Goal: Information Seeking & Learning: Learn about a topic

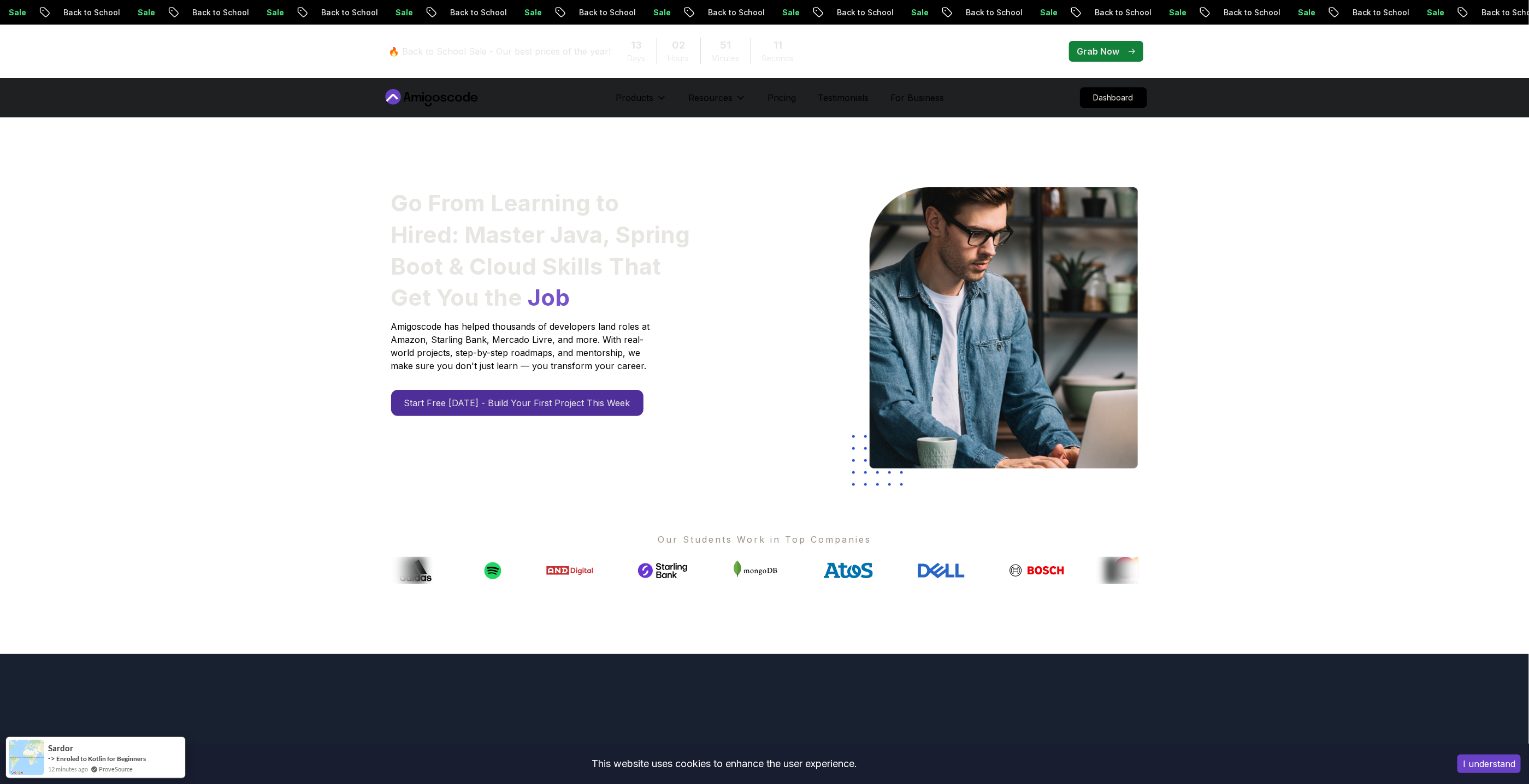
click at [1122, 109] on nav "Products Resources Pricing Testimonials For Business Dashboard" at bounding box center [764, 98] width 765 height 39
click at [1121, 97] on p "Dashboard" at bounding box center [1113, 98] width 63 height 18
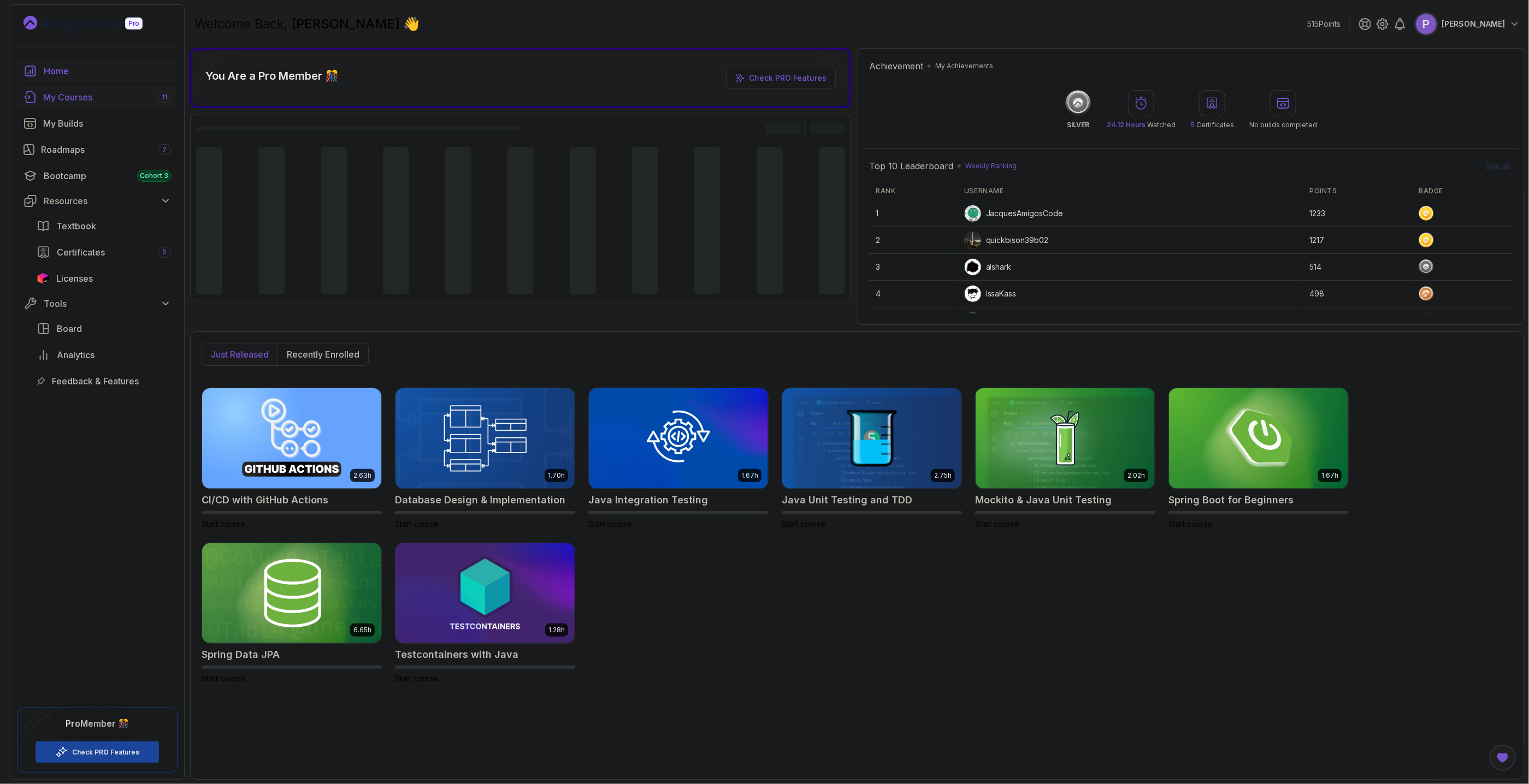
click at [130, 103] on div "My Courses 11" at bounding box center [107, 97] width 128 height 13
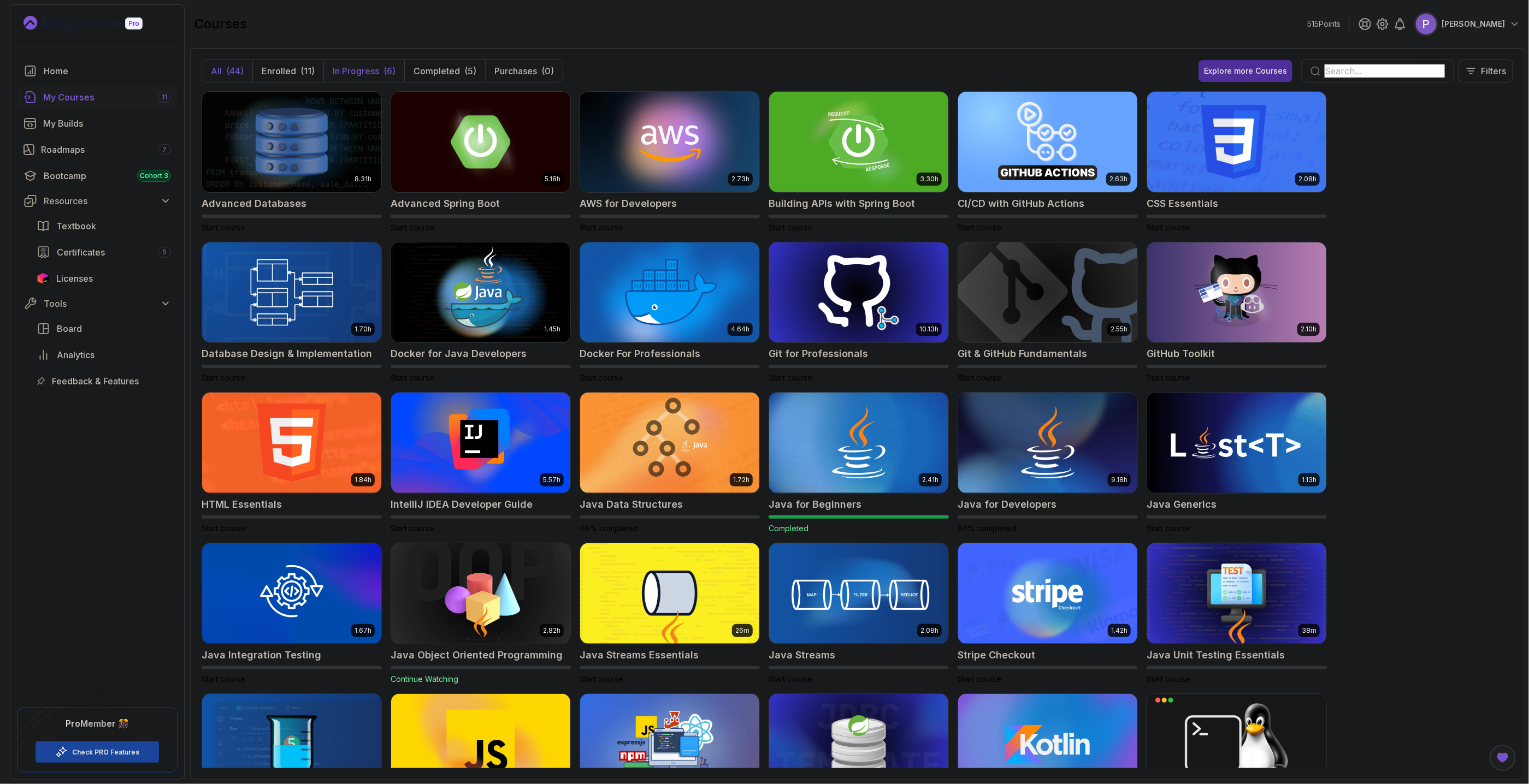
click at [364, 70] on p "In Progress" at bounding box center [356, 71] width 46 height 13
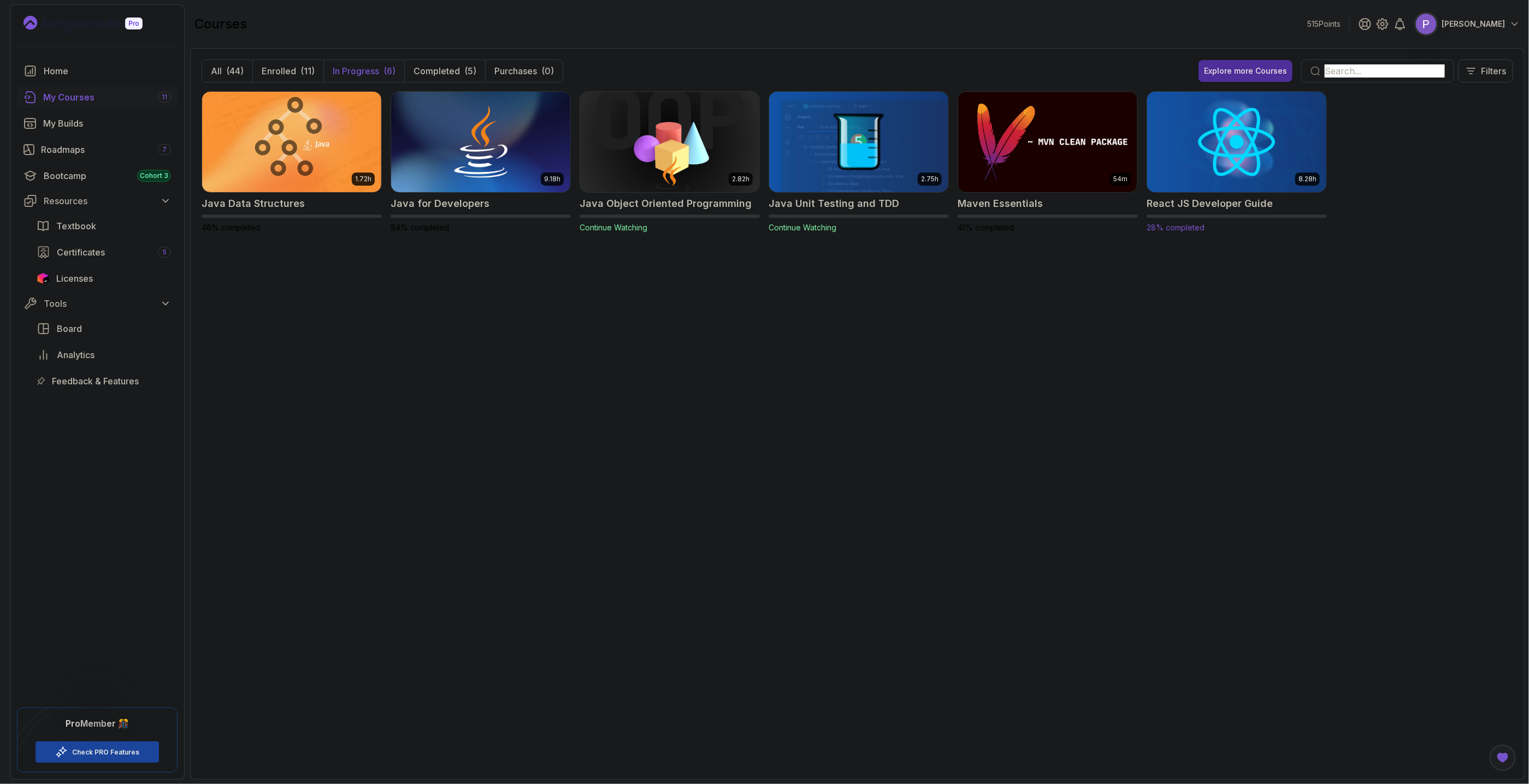
click at [1214, 148] on img at bounding box center [1237, 142] width 188 height 106
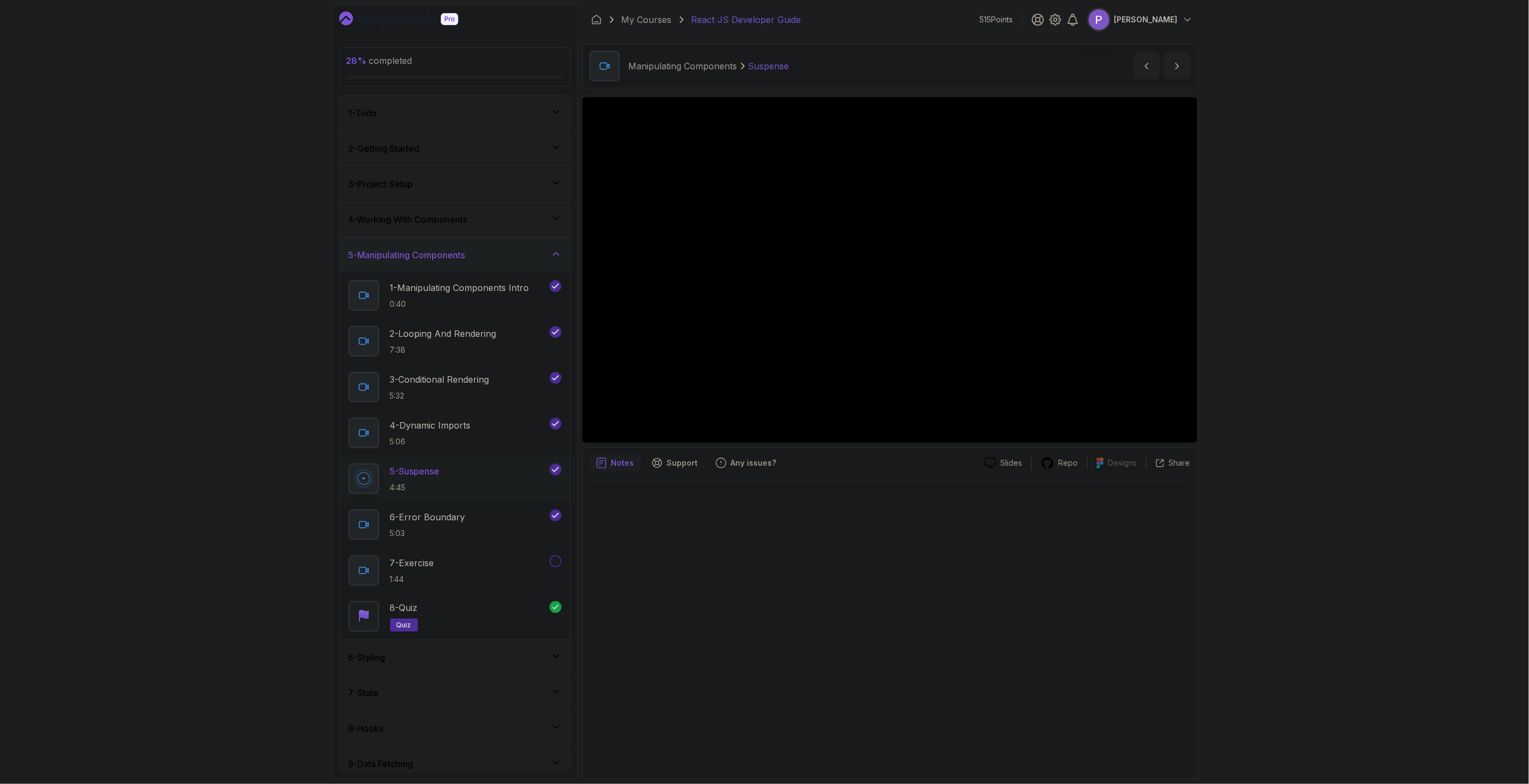
click at [1469, 399] on div "28 % completed 1 - Todo 2 - Getting Started 3 - Project Setup 4 - Working With …" at bounding box center [764, 392] width 1529 height 784
click at [446, 528] on h2 "6 - Error Boundary 5:03" at bounding box center [428, 525] width 76 height 29
click at [443, 563] on div "7 - Exercise 1:44" at bounding box center [448, 570] width 199 height 31
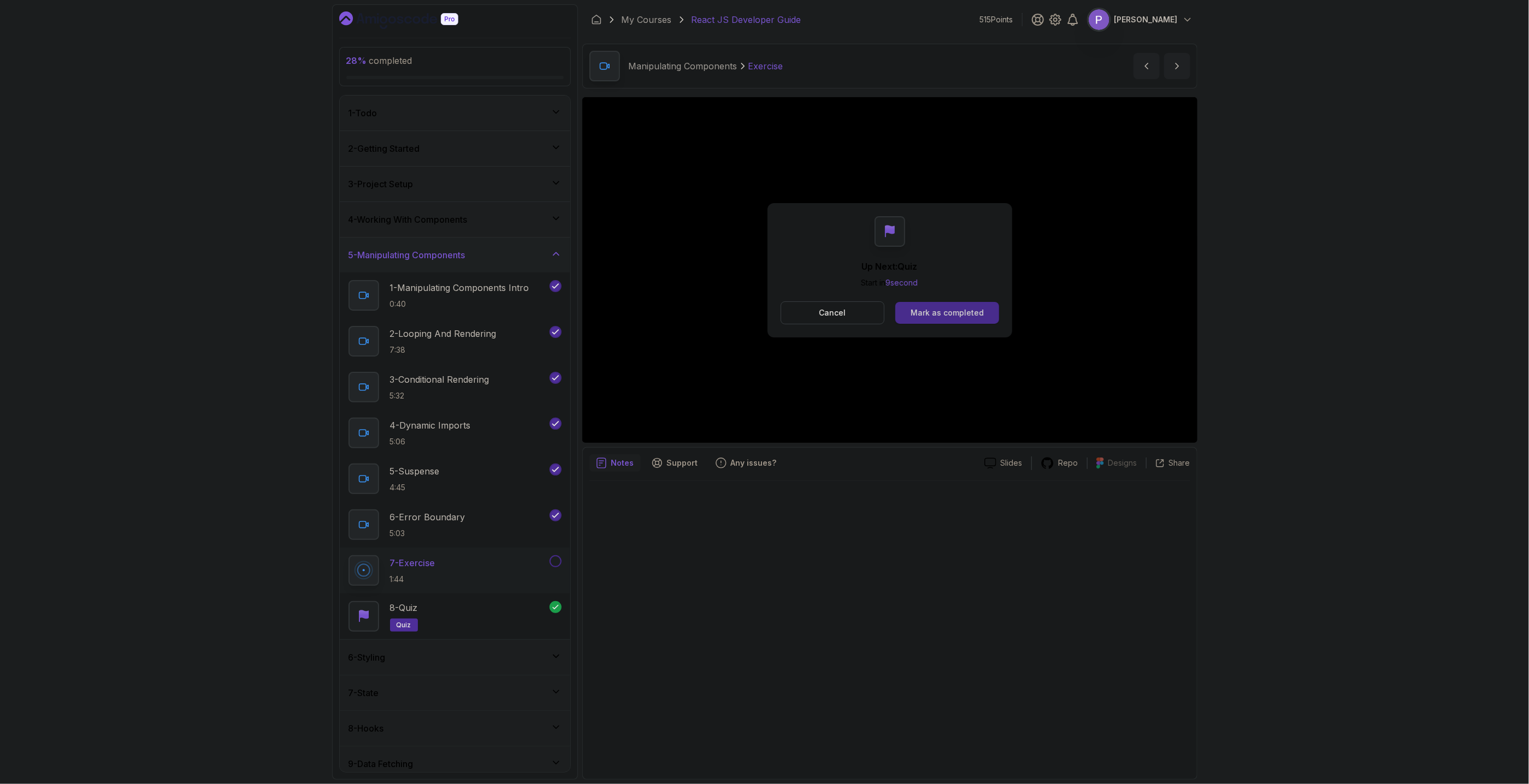
click at [942, 315] on div "Mark as completed" at bounding box center [947, 313] width 73 height 11
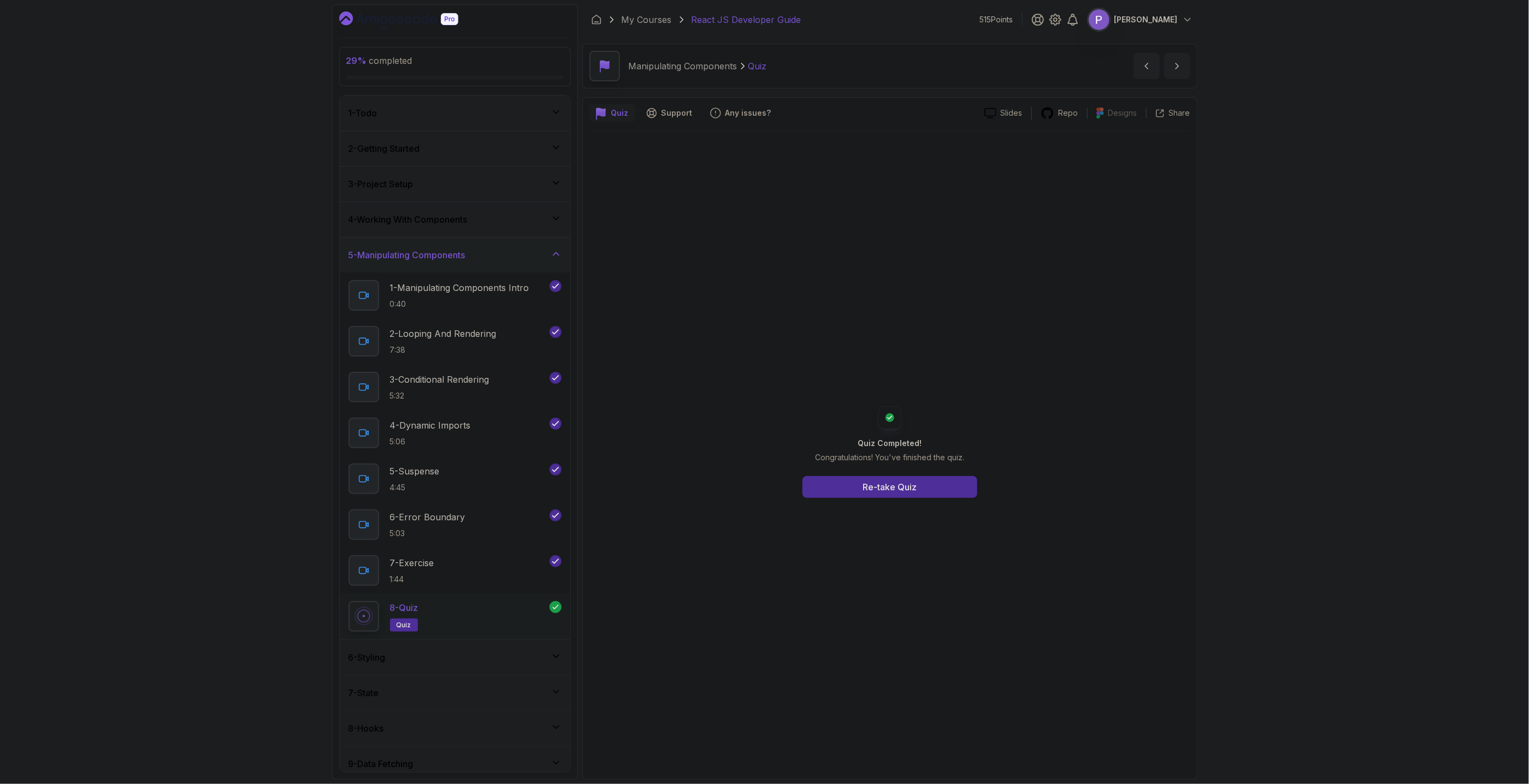
scroll to position [62, 0]
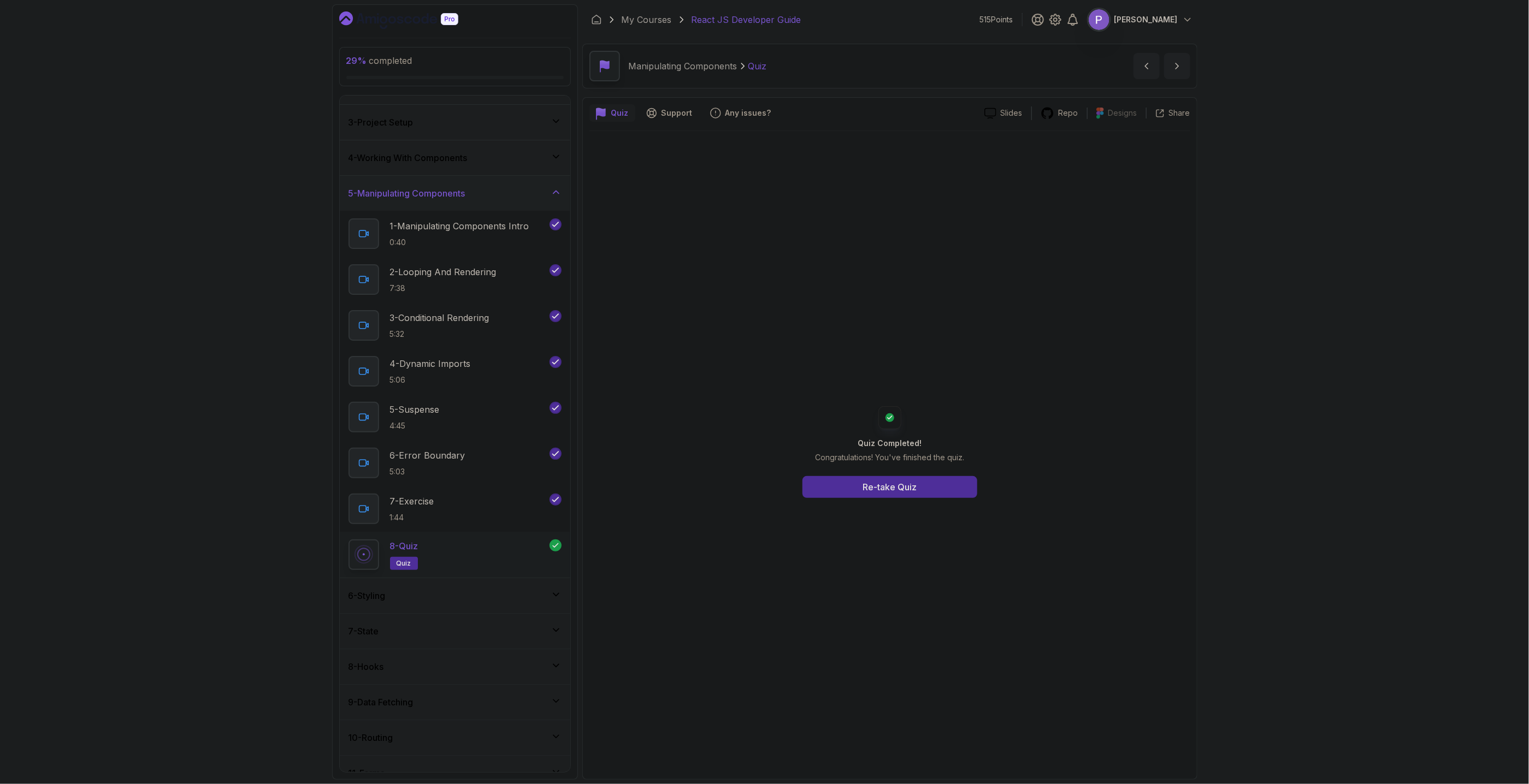
click at [497, 594] on div "6 - Styling" at bounding box center [455, 595] width 213 height 13
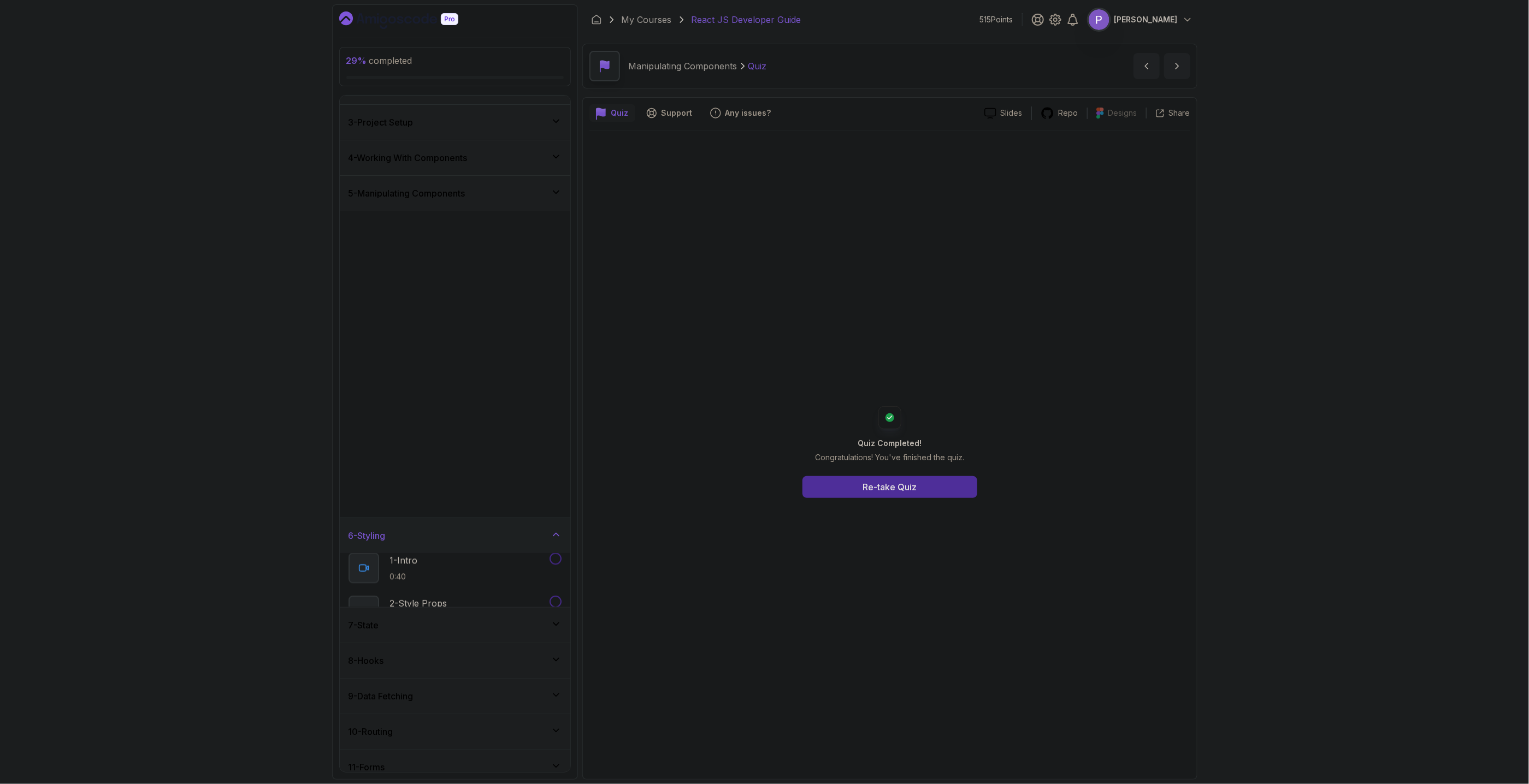
scroll to position [0, 0]
click at [471, 340] on div "1 - Intro 0:40" at bounding box center [448, 331] width 199 height 31
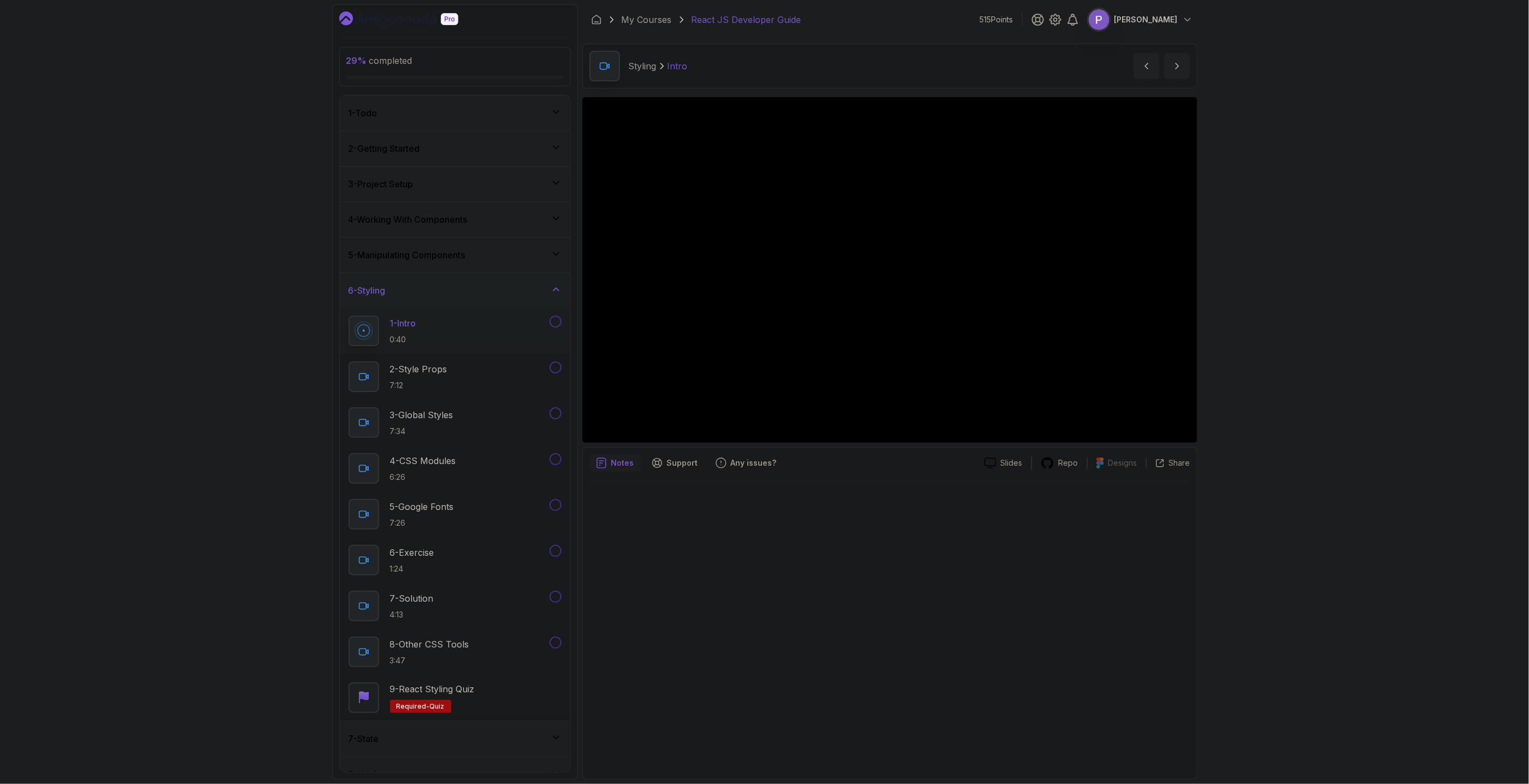
click at [466, 260] on h3 "5 - Manipulating Components" at bounding box center [407, 254] width 117 height 13
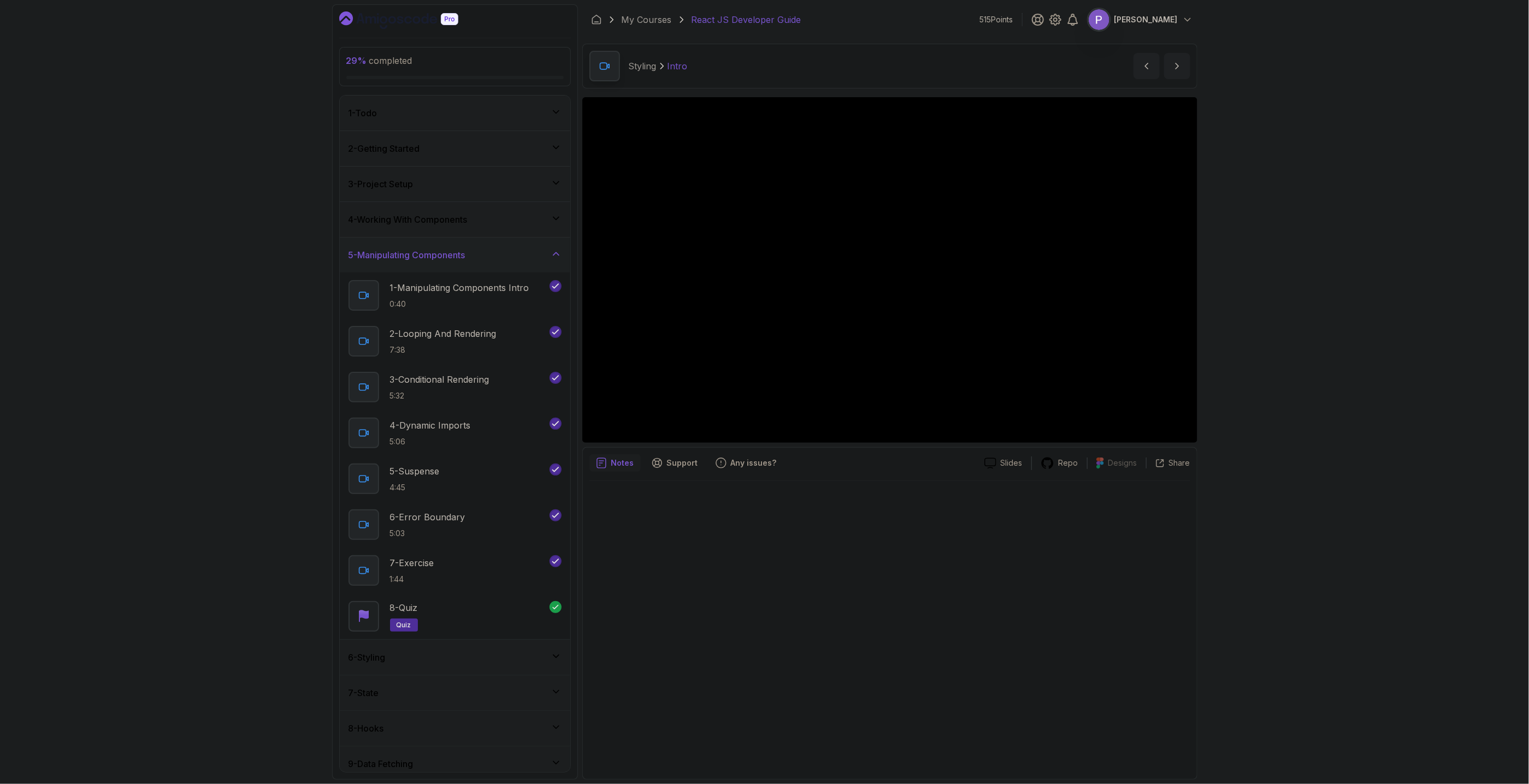
click at [533, 658] on div "6 - Styling" at bounding box center [455, 657] width 213 height 13
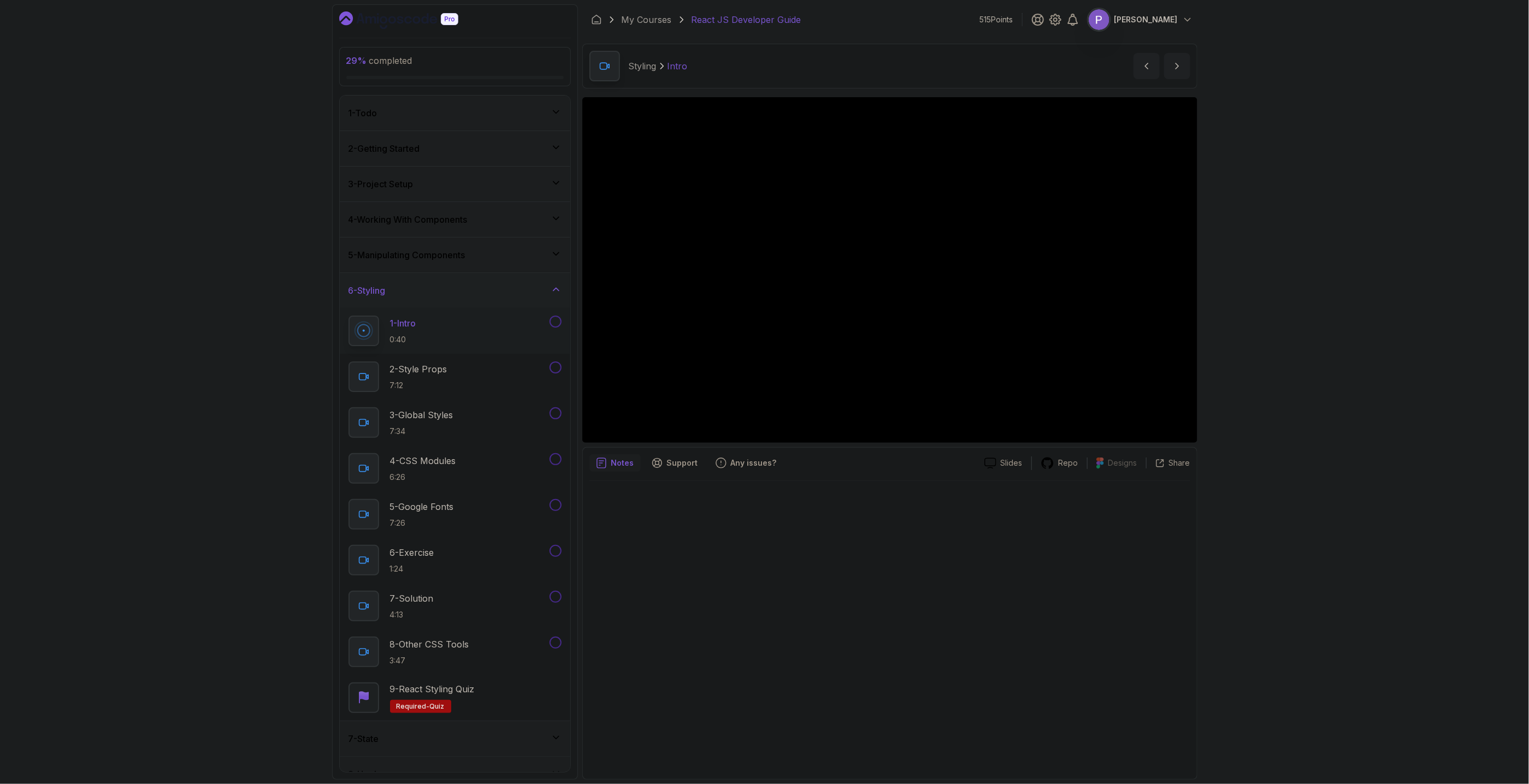
click at [490, 252] on div "5 - Manipulating Components" at bounding box center [455, 254] width 213 height 13
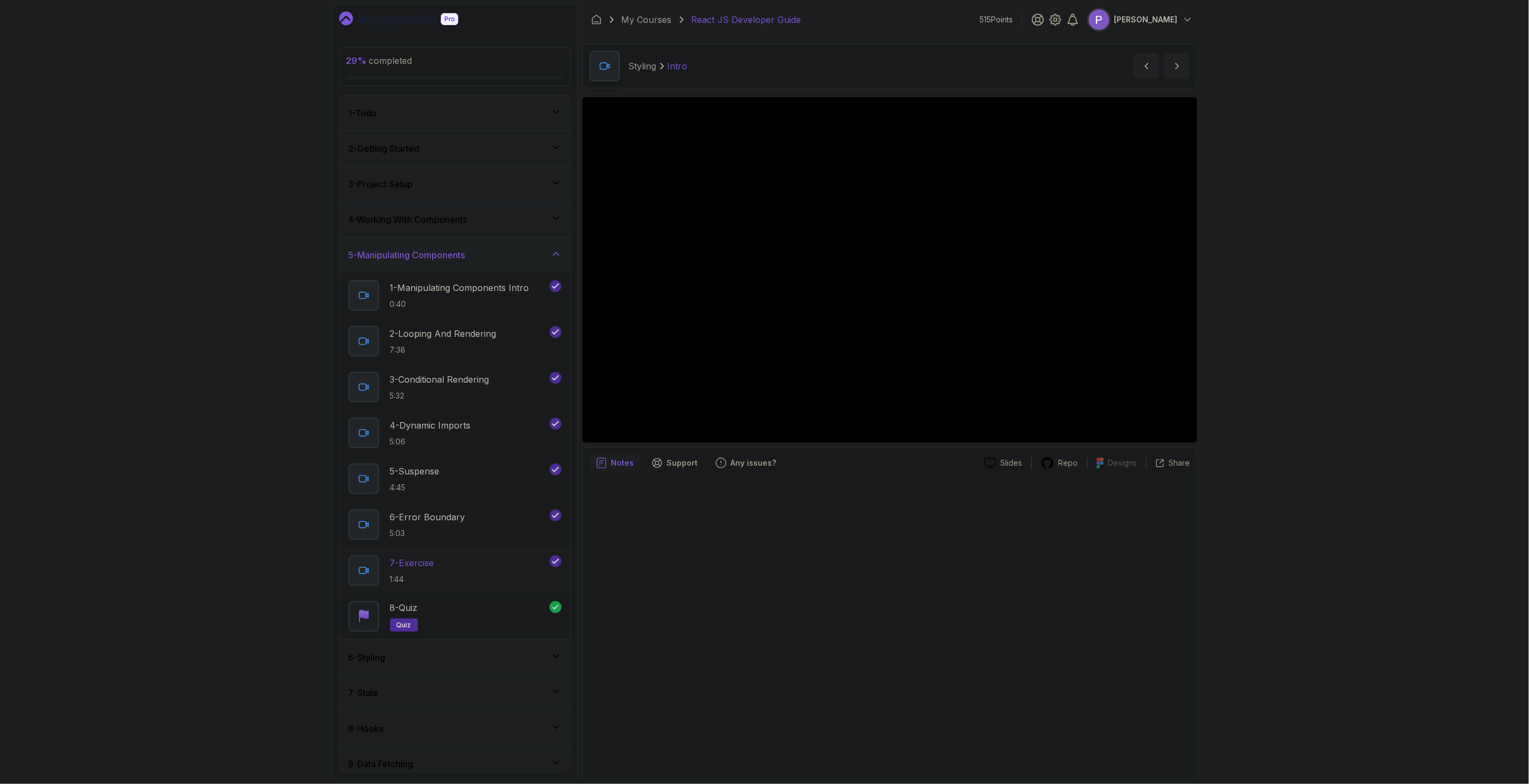
click at [476, 564] on div "7 - Exercise 1:44" at bounding box center [448, 570] width 199 height 31
click at [425, 523] on p "6 - Error Boundary" at bounding box center [428, 517] width 76 height 13
click at [450, 658] on div "6 - Styling" at bounding box center [455, 657] width 213 height 13
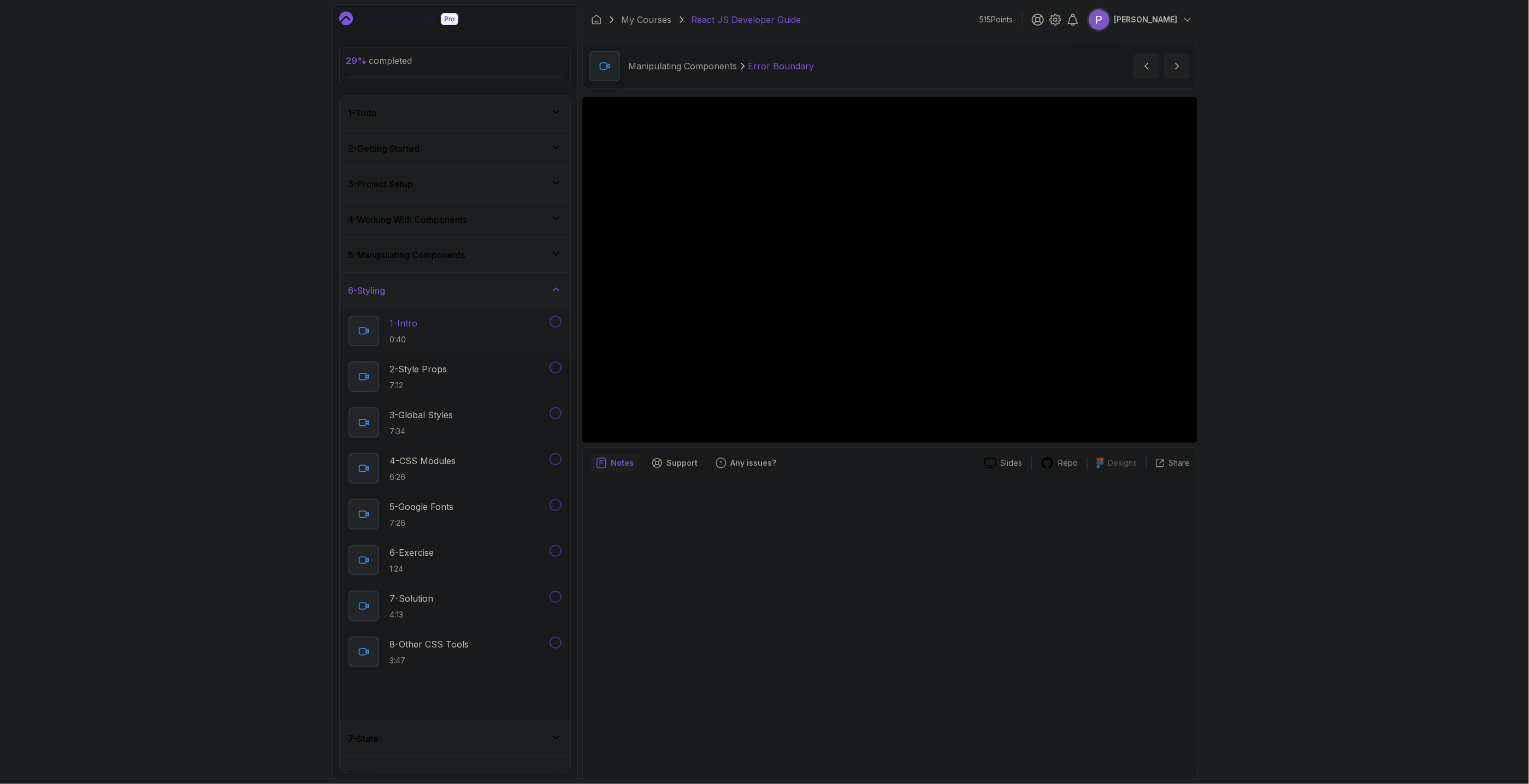
click at [465, 328] on div "1 - Intro 0:40" at bounding box center [448, 331] width 199 height 31
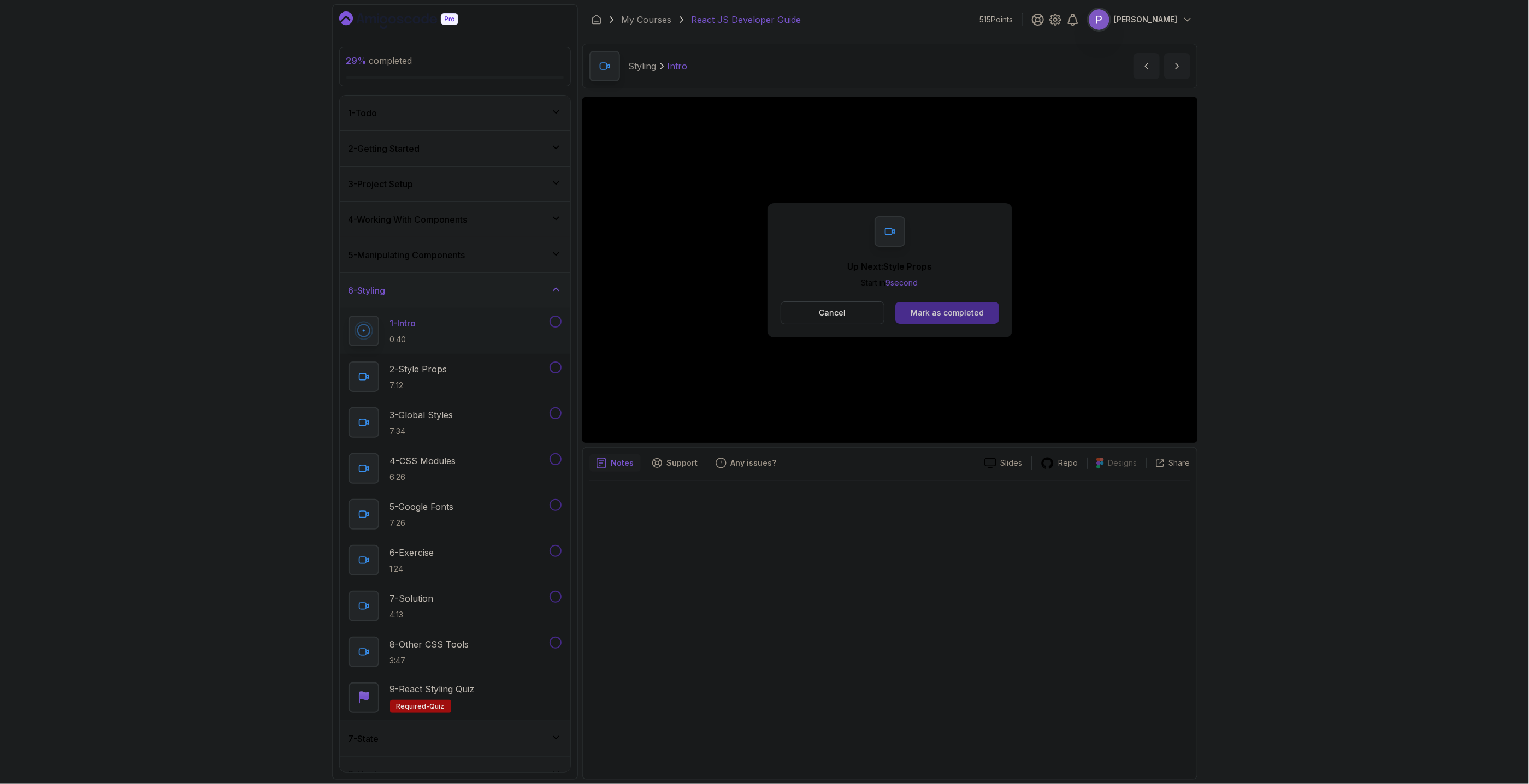
click at [951, 303] on button "Mark as completed" at bounding box center [947, 313] width 103 height 22
click at [953, 319] on button "Mark as completed" at bounding box center [947, 313] width 103 height 22
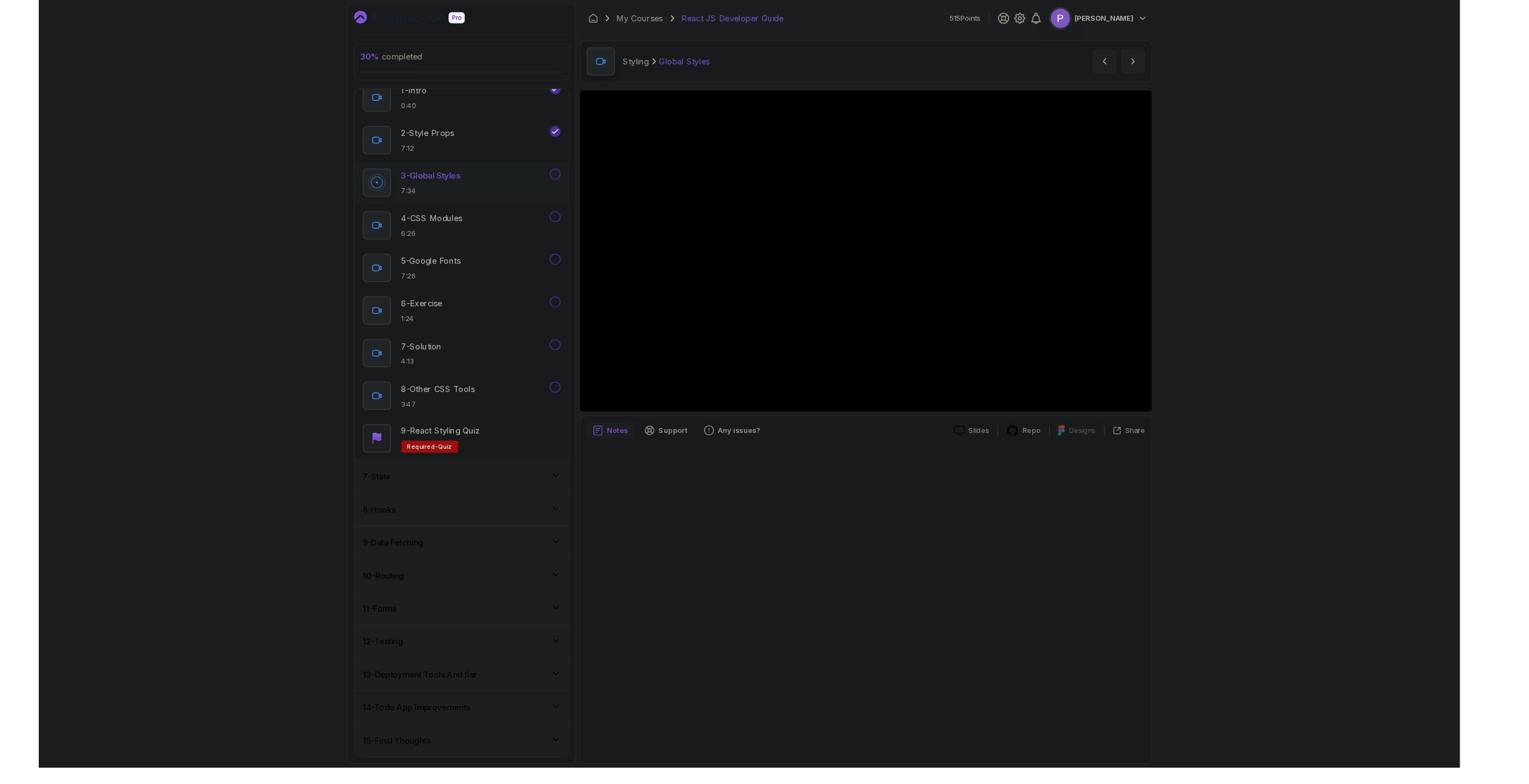
scroll to position [175, 0]
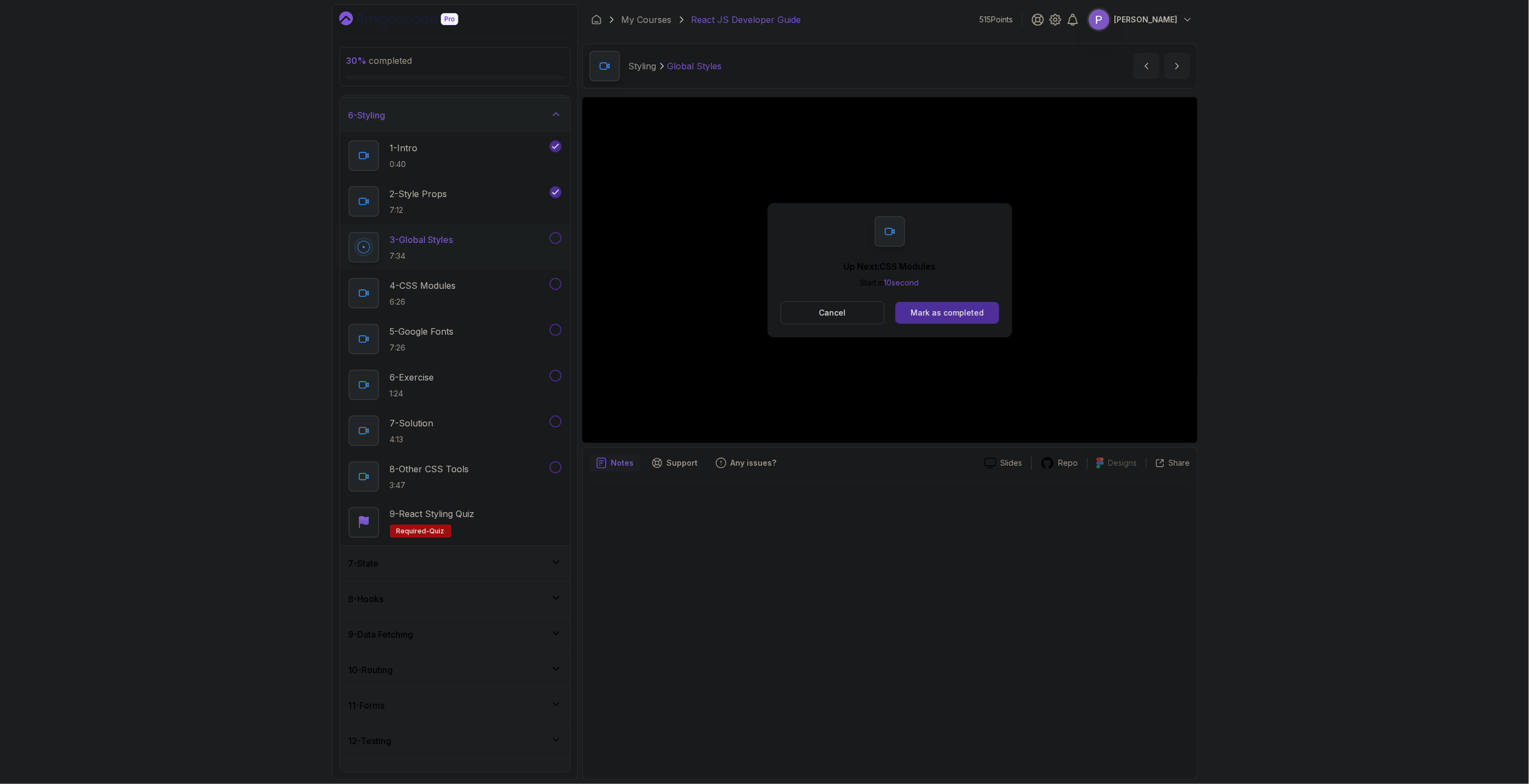
click at [958, 300] on div "Up Next: CSS Modules Start in 10 second Cancel Mark as completed" at bounding box center [889, 270] width 245 height 134
click at [958, 307] on button "Mark as completed" at bounding box center [947, 313] width 103 height 22
